Goal: Transaction & Acquisition: Purchase product/service

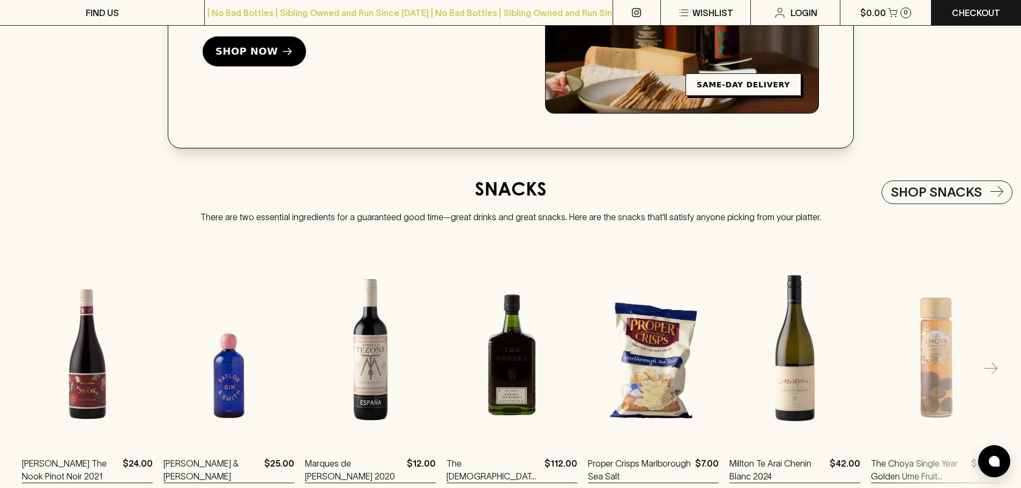
scroll to position [2036, 0]
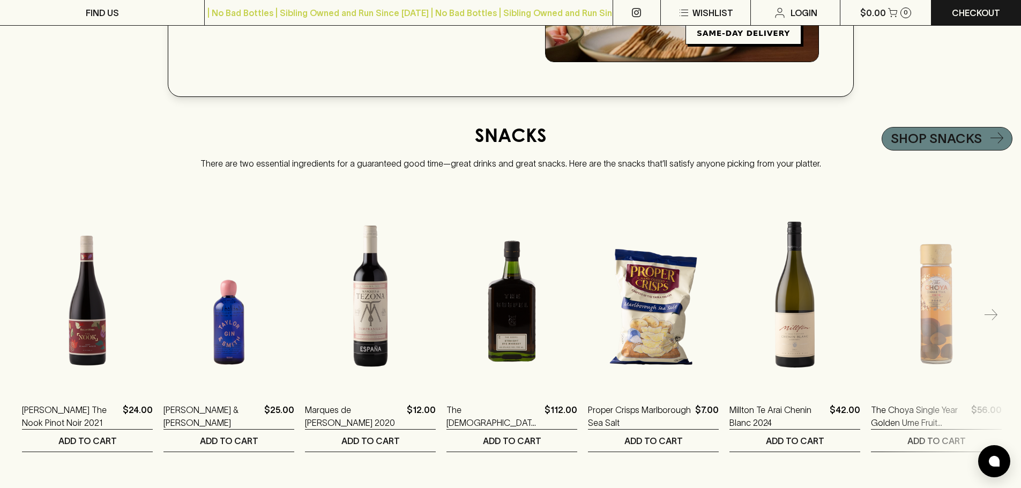
click at [907, 147] on h5 "SHOP SNACKS" at bounding box center [936, 138] width 91 height 17
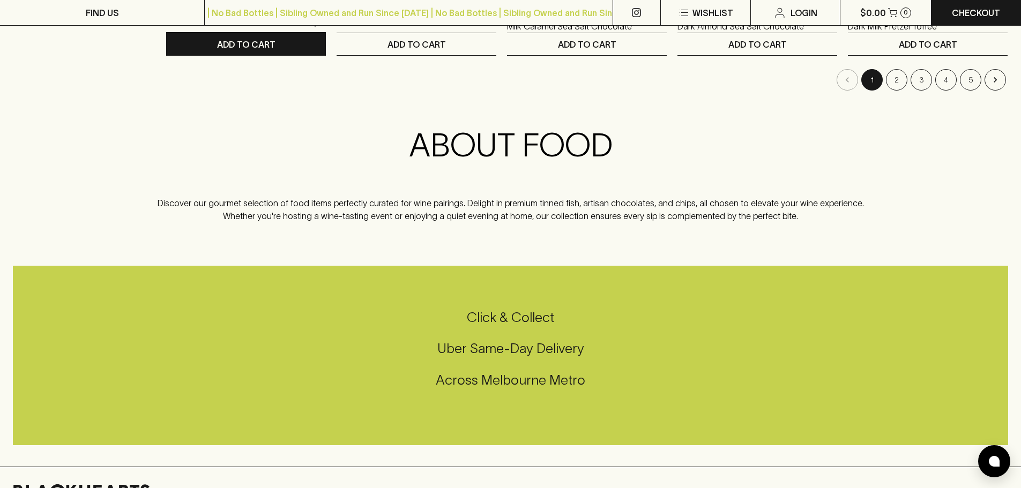
scroll to position [1072, 0]
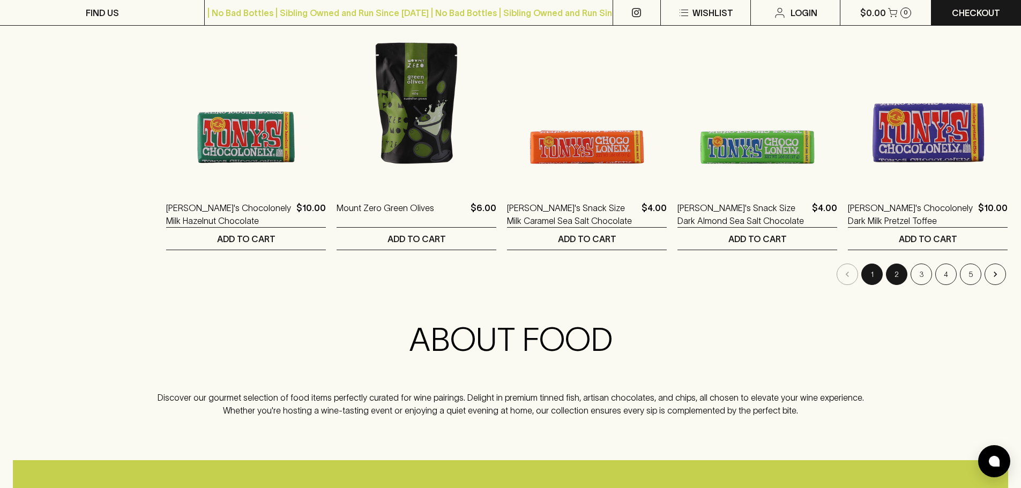
click at [897, 270] on button "2" at bounding box center [896, 274] width 21 height 21
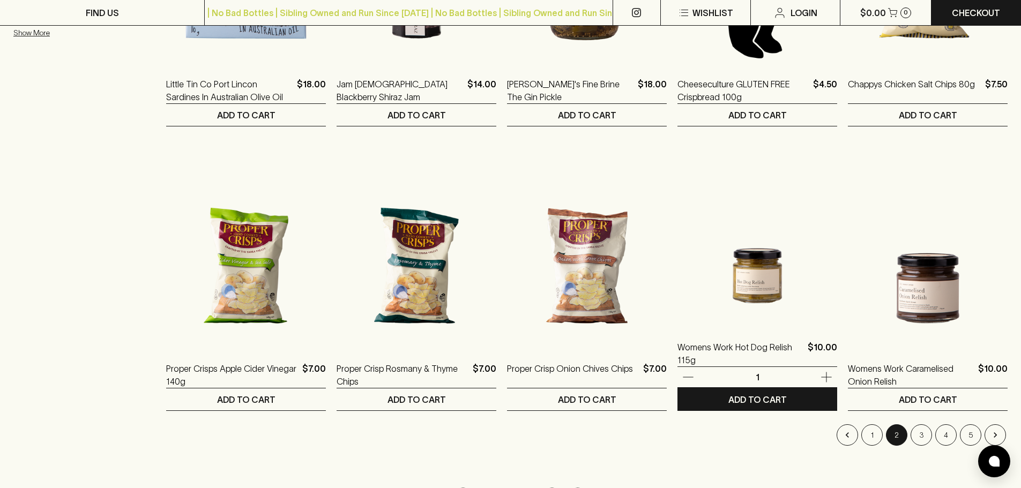
scroll to position [1125, 0]
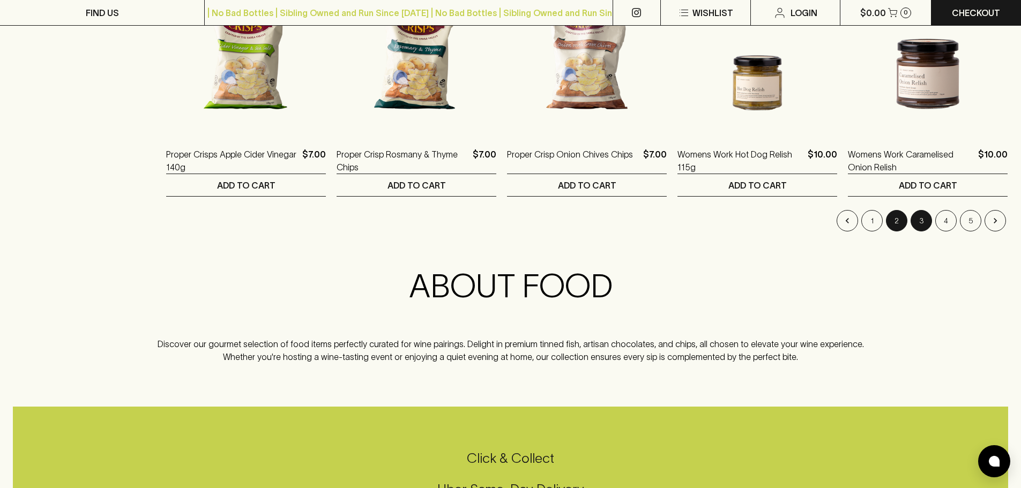
click at [921, 225] on button "3" at bounding box center [921, 220] width 21 height 21
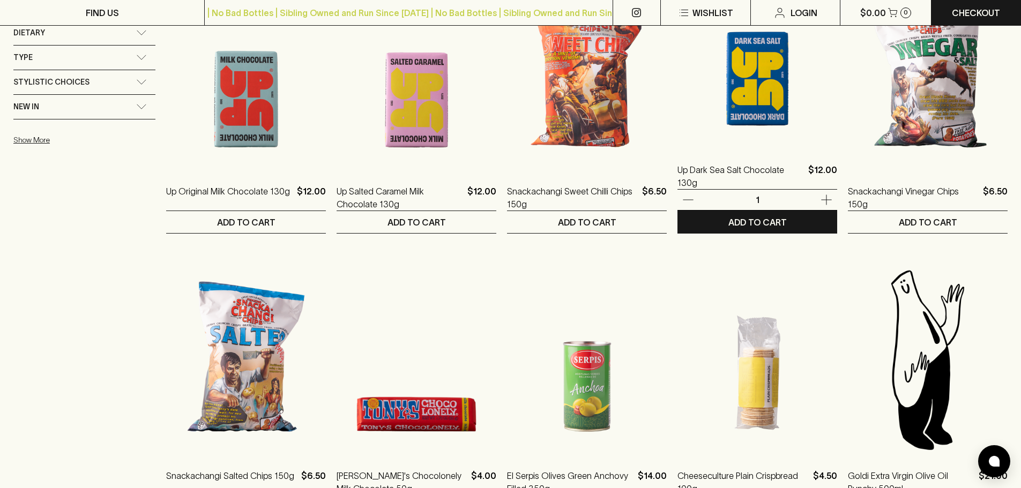
scroll to position [1125, 0]
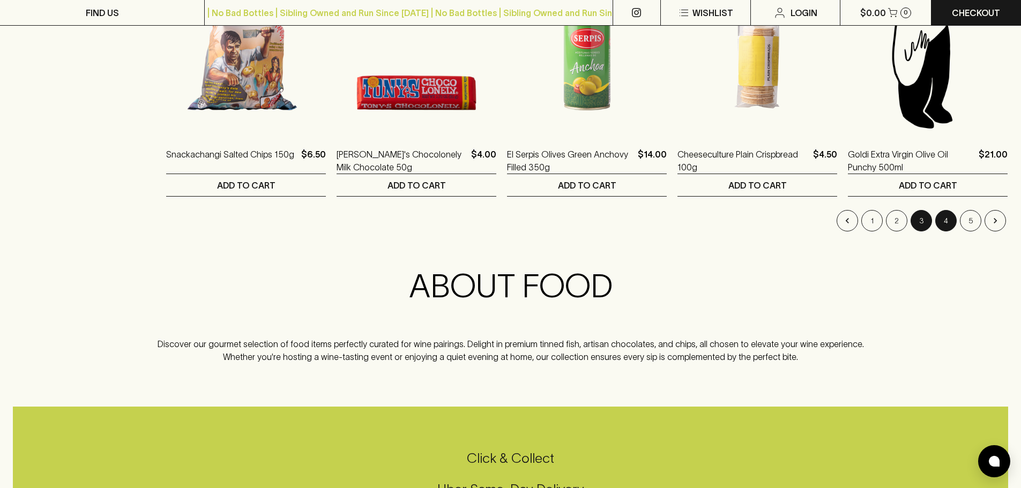
click at [942, 219] on button "4" at bounding box center [945, 220] width 21 height 21
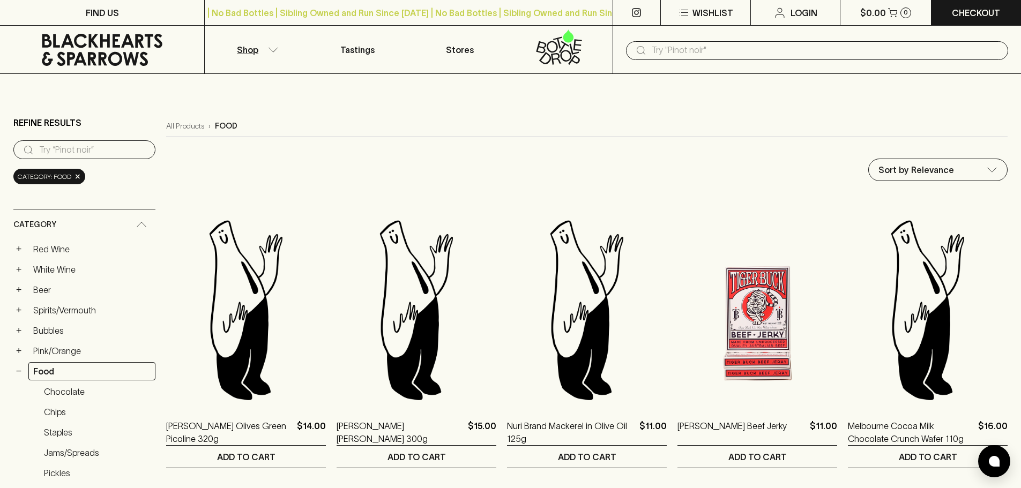
click at [143, 57] on icon at bounding box center [102, 50] width 121 height 32
